Goal: Information Seeking & Learning: Understand process/instructions

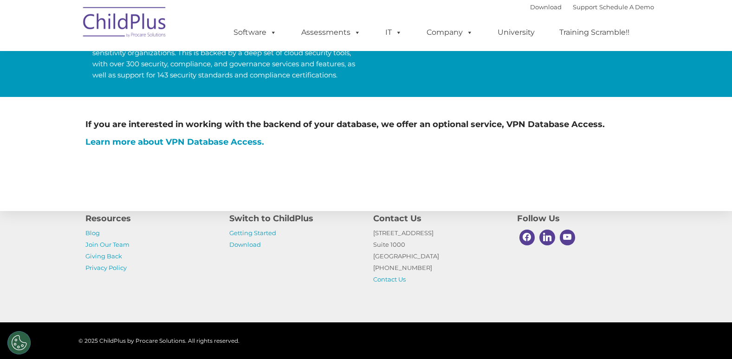
scroll to position [528, 0]
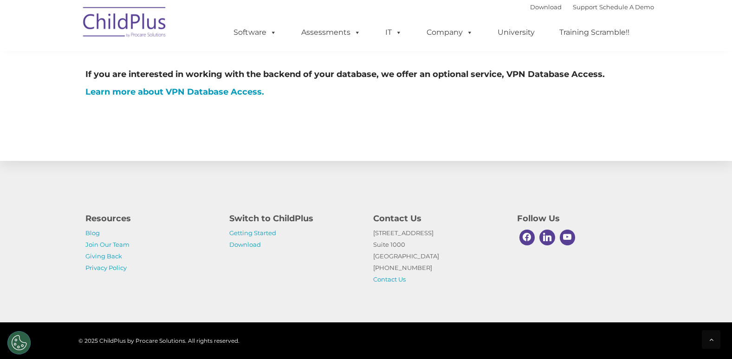
click at [262, 229] on p "Getting Started Download" at bounding box center [294, 239] width 130 height 23
click at [263, 233] on link "Getting Started" at bounding box center [252, 232] width 47 height 7
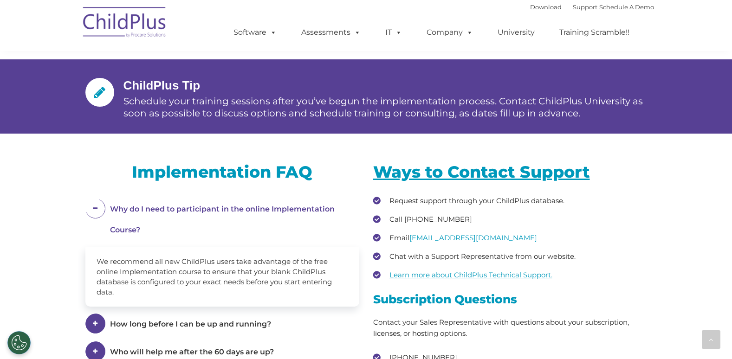
scroll to position [1140, 0]
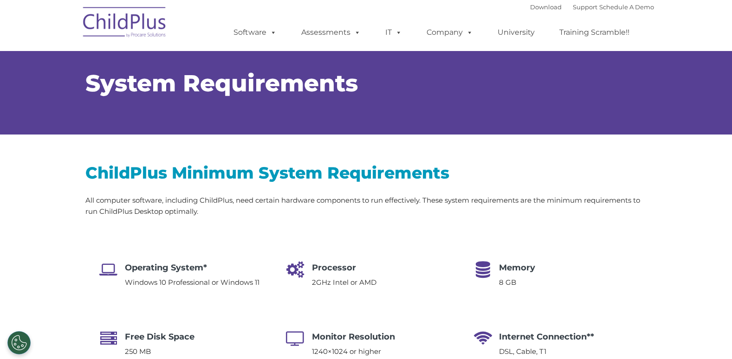
type input ""
select select "MEDIUM"
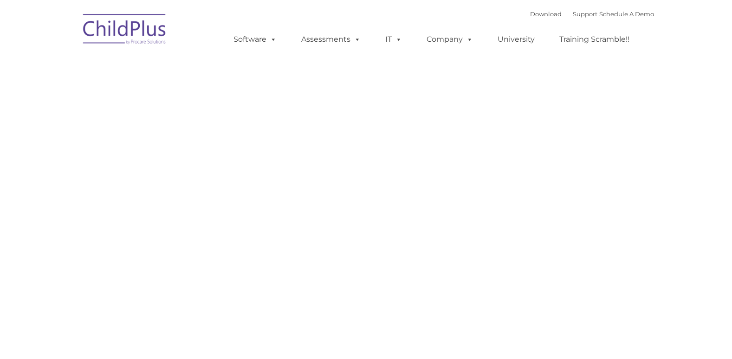
type input ""
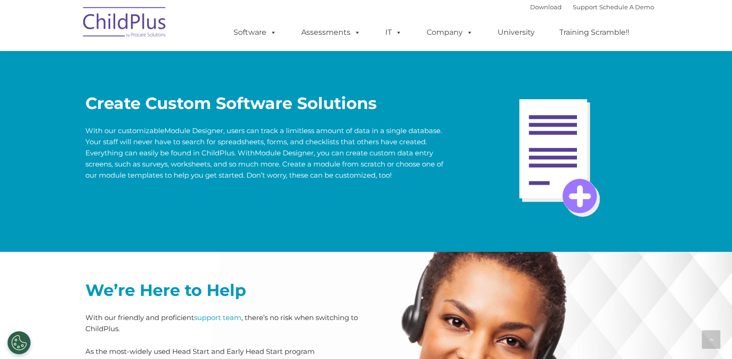
scroll to position [1859, 0]
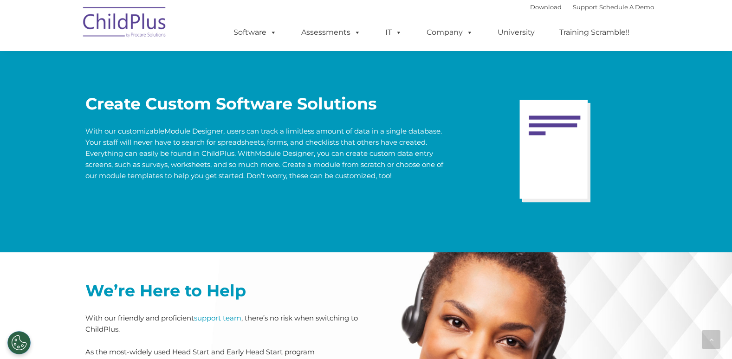
click at [129, 23] on img at bounding box center [124, 23] width 93 height 46
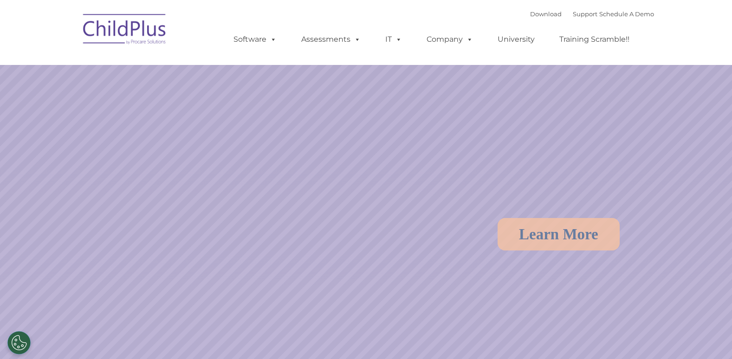
scroll to position [32, 0]
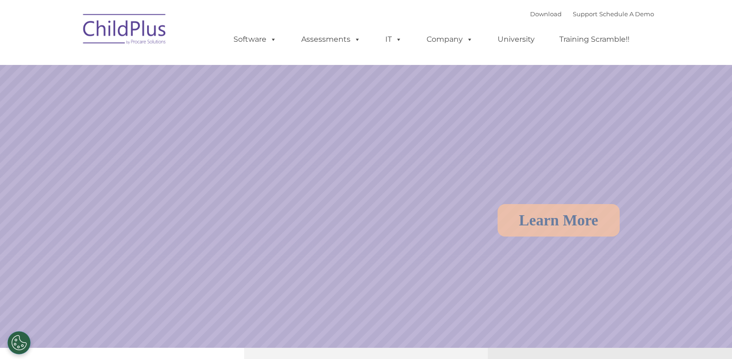
select select "MEDIUM"
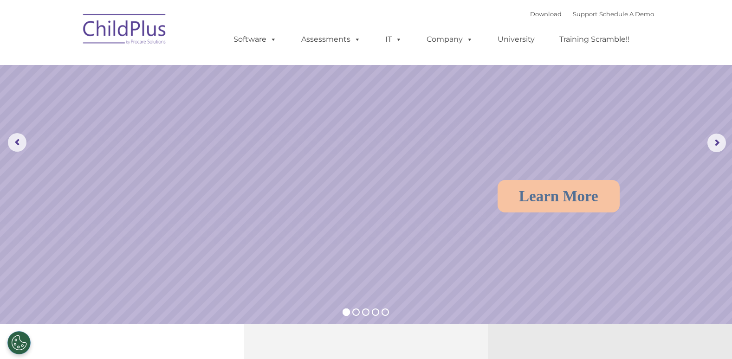
scroll to position [0, 0]
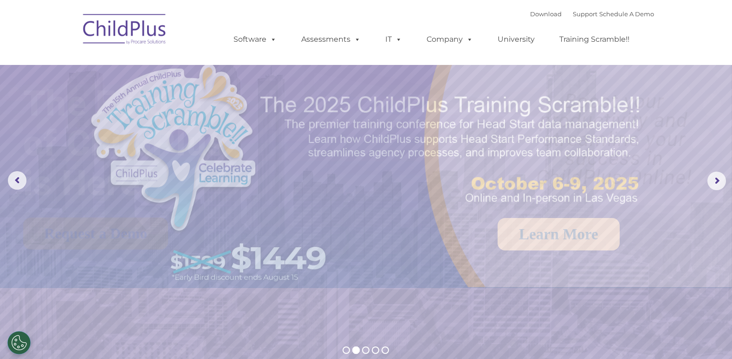
click at [574, 20] on div "Download Support | Schedule A Demo " at bounding box center [592, 14] width 124 height 14
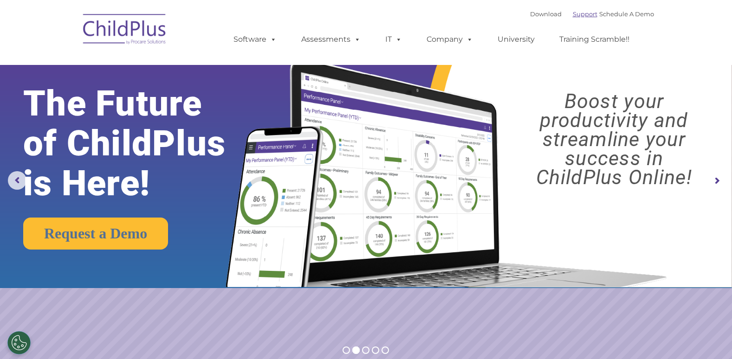
click at [574, 15] on link "Support" at bounding box center [585, 13] width 25 height 7
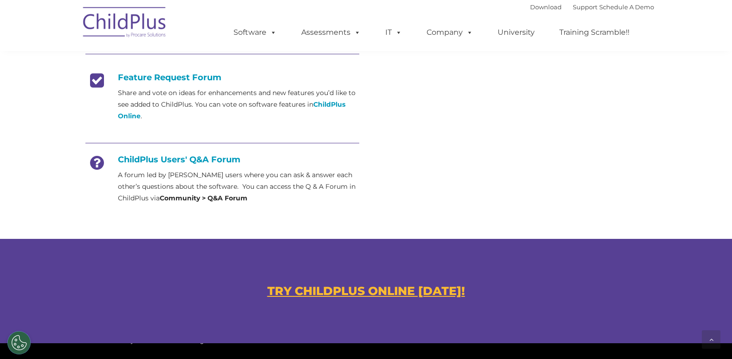
scroll to position [555, 0]
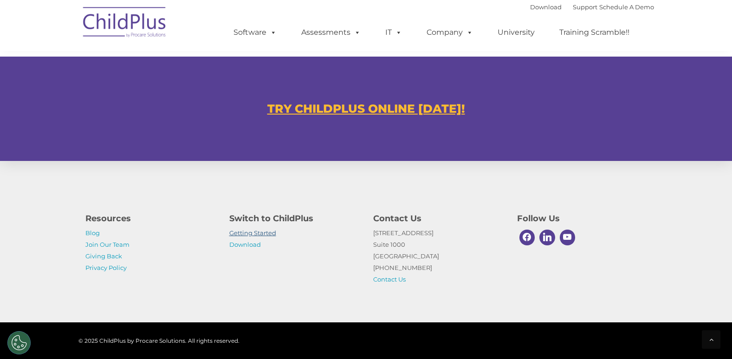
click at [253, 233] on link "Getting Started" at bounding box center [252, 232] width 47 height 7
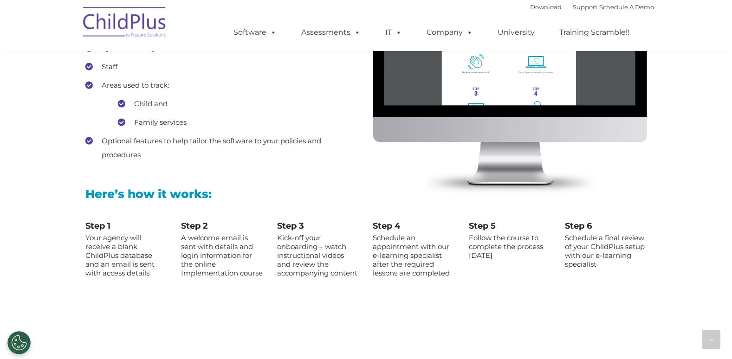
scroll to position [904, 0]
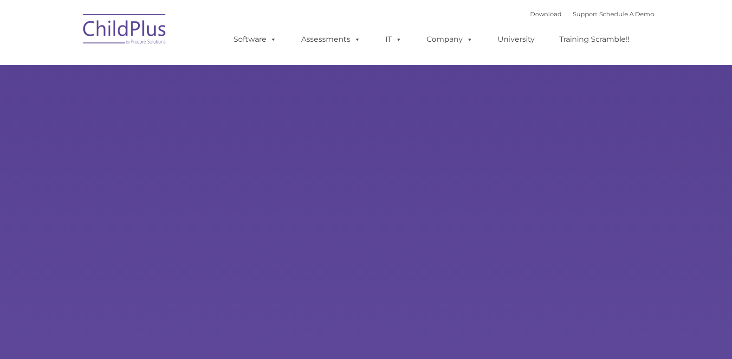
type input ""
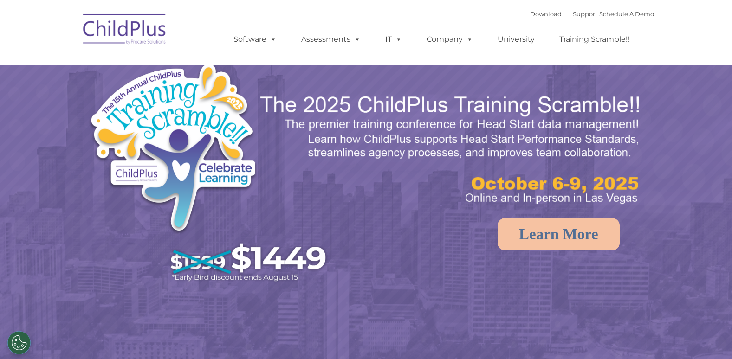
select select "MEDIUM"
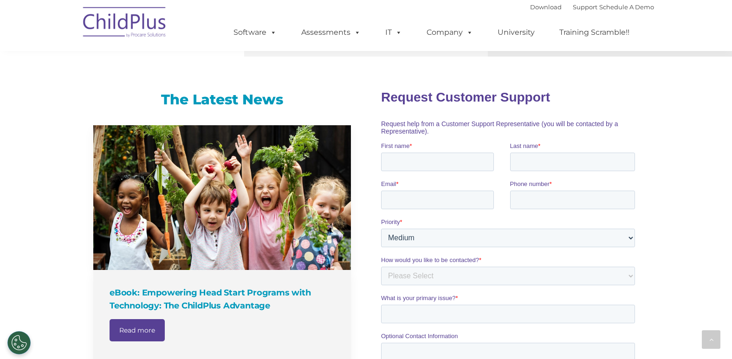
scroll to position [392, 0]
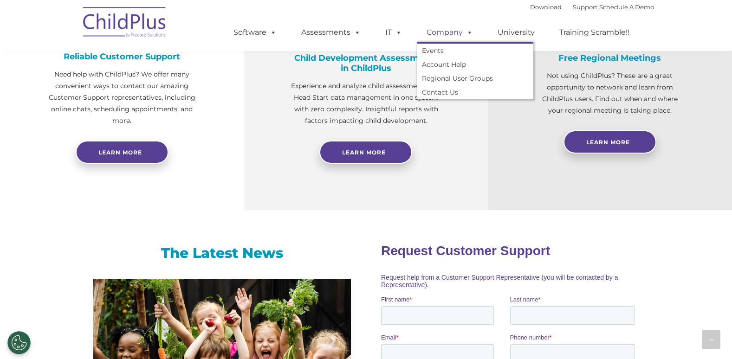
click at [466, 33] on span at bounding box center [468, 32] width 10 height 9
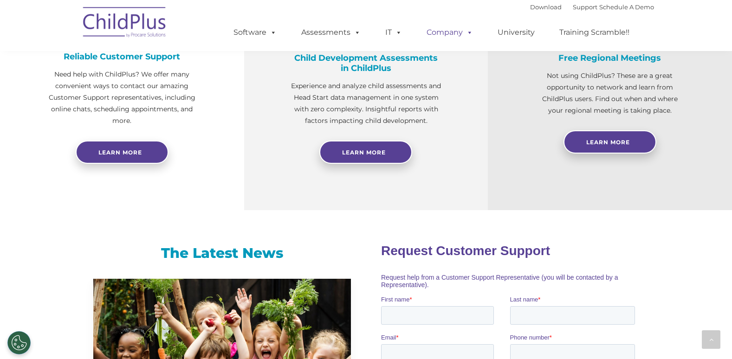
click at [466, 33] on span at bounding box center [468, 32] width 10 height 9
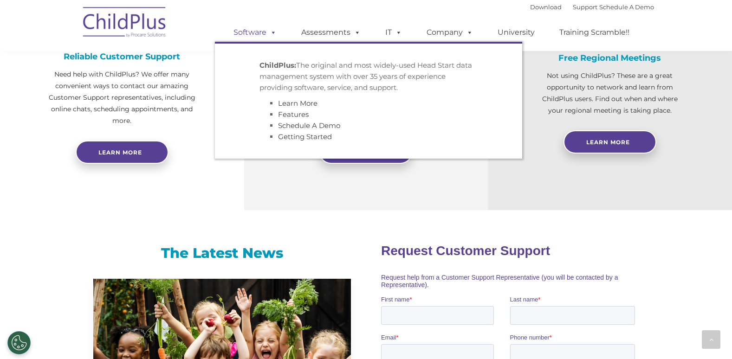
click at [270, 28] on span at bounding box center [272, 32] width 10 height 9
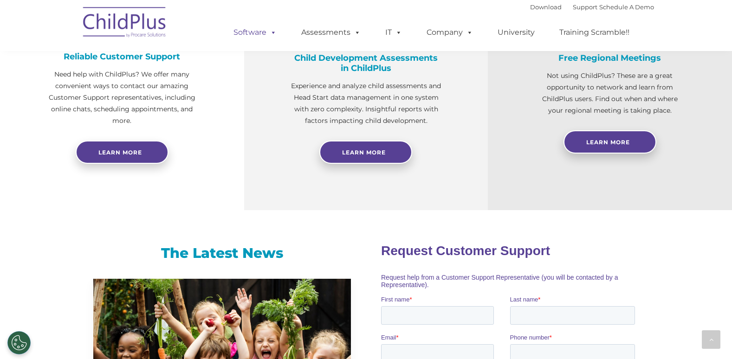
click at [271, 28] on span at bounding box center [272, 32] width 10 height 9
click at [516, 34] on link "University" at bounding box center [517, 32] width 56 height 19
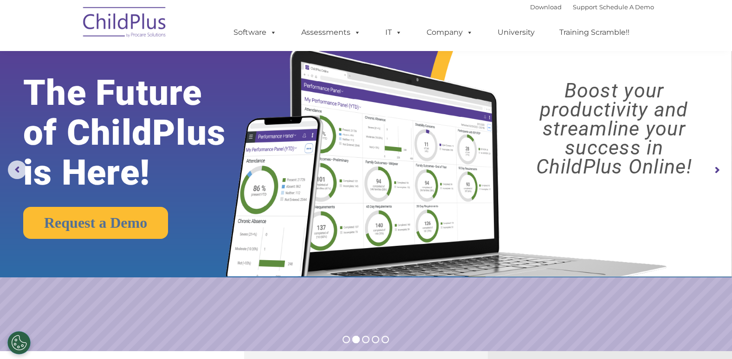
scroll to position [0, 0]
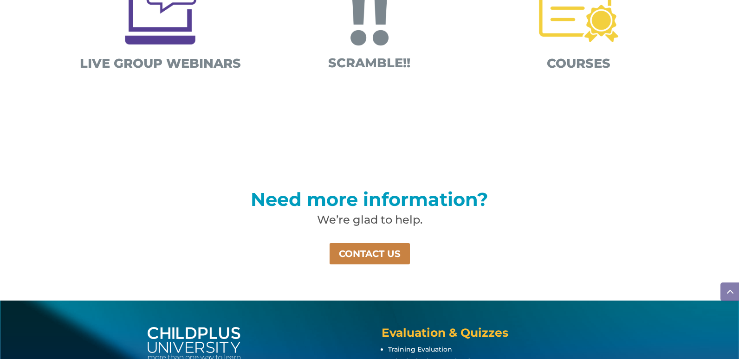
scroll to position [660, 0]
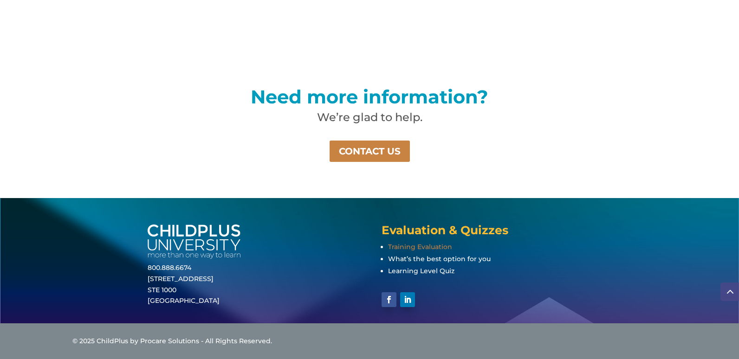
click at [425, 248] on span "Training Evaluation" at bounding box center [420, 247] width 64 height 8
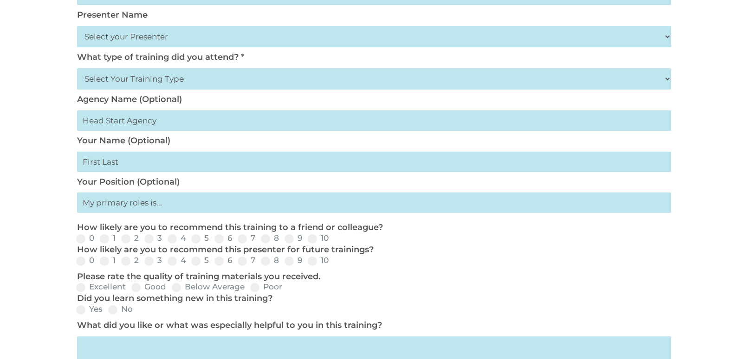
scroll to position [248, 0]
